Goal: Browse casually

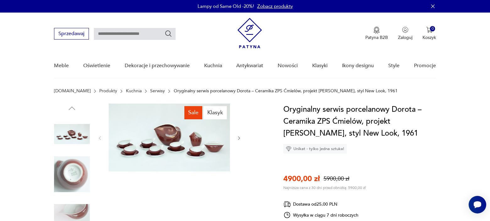
click at [75, 173] on img at bounding box center [72, 175] width 36 height 36
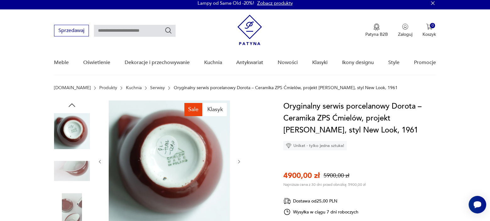
scroll to position [3, 0]
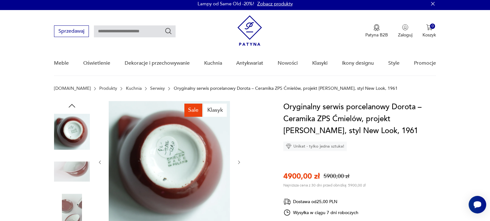
click at [74, 206] on img at bounding box center [72, 212] width 36 height 36
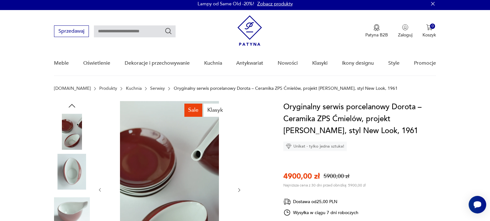
click at [74, 168] on img at bounding box center [72, 172] width 36 height 36
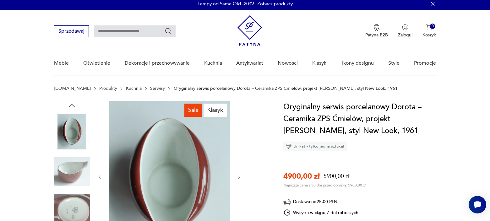
click at [70, 142] on img at bounding box center [72, 132] width 36 height 36
click at [71, 158] on img at bounding box center [72, 172] width 36 height 36
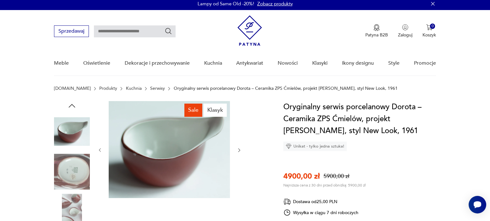
click at [75, 181] on img at bounding box center [72, 172] width 36 height 36
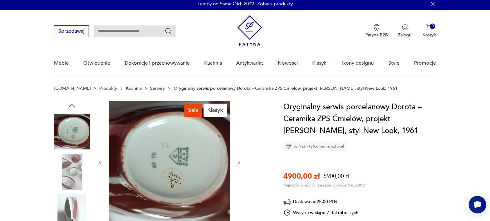
click at [73, 219] on img at bounding box center [72, 212] width 36 height 36
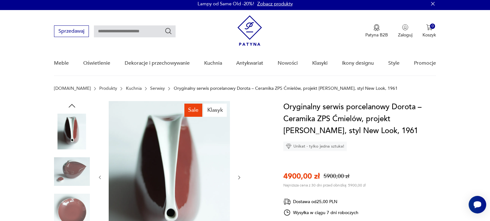
click at [76, 210] on img at bounding box center [72, 212] width 36 height 36
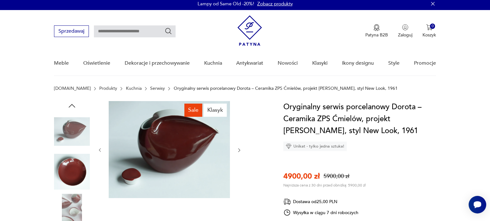
click at [79, 125] on img at bounding box center [72, 132] width 36 height 36
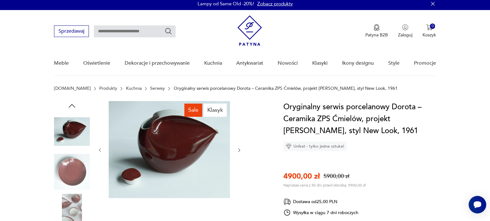
click at [146, 178] on img at bounding box center [169, 149] width 121 height 97
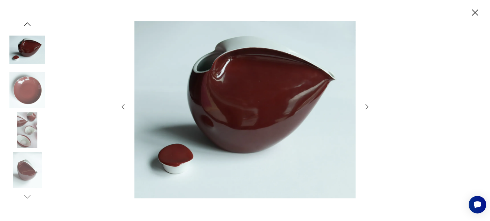
click at [44, 173] on img at bounding box center [27, 170] width 36 height 36
